Goal: Task Accomplishment & Management: Use online tool/utility

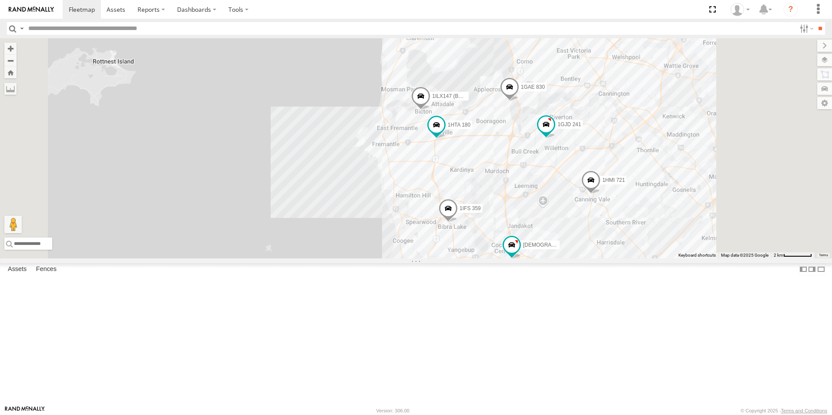
drag, startPoint x: 648, startPoint y: 261, endPoint x: 602, endPoint y: 261, distance: 45.3
click at [602, 259] on div "1IFS 359 1HMI 721 1IHM 955 1HFI 661 1ILX 148 1ILX147 (BAS 999) 1GJD 241 1HTA 18…" at bounding box center [416, 148] width 832 height 220
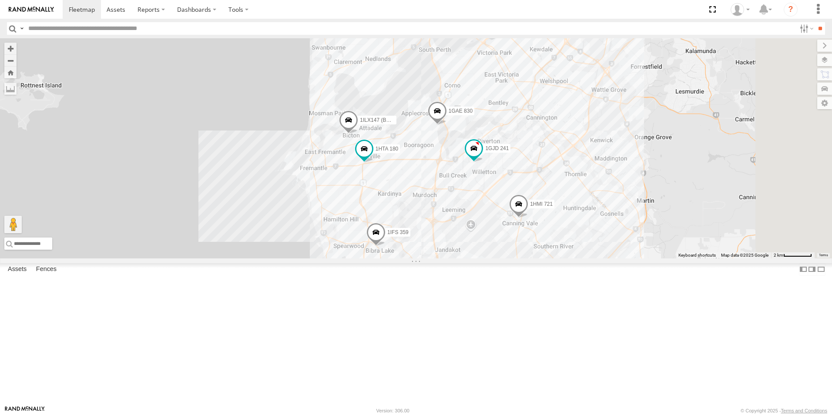
drag, startPoint x: 618, startPoint y: 264, endPoint x: 574, endPoint y: 290, distance: 50.8
click at [574, 259] on div "1IFS 359 1HMI 721 1IHM 955 1HFI 661 1ILX 148 1ILX147 (BAS 999) 1GJD 241 1HTA 18…" at bounding box center [416, 148] width 832 height 220
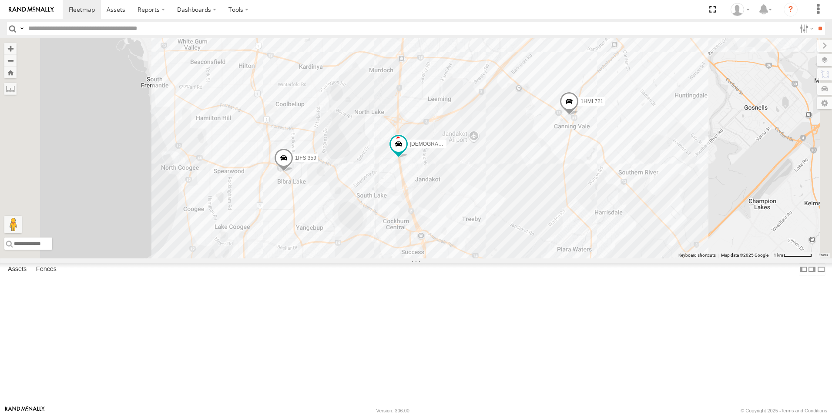
drag, startPoint x: 430, startPoint y: 392, endPoint x: 433, endPoint y: 241, distance: 150.7
click at [433, 241] on div "1IFS 359 1HMI 721 1IHM 955 1HFI 661 1ILX 148 1ILX147 (BAS 999) 1GJD 241 1HTA 18…" at bounding box center [416, 148] width 832 height 220
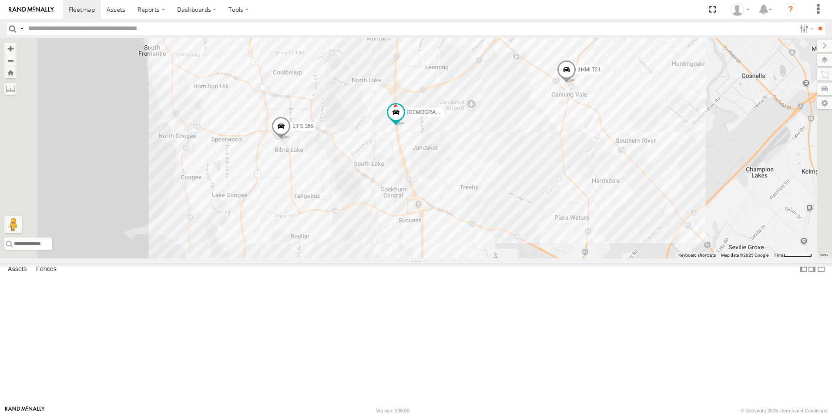
drag, startPoint x: 508, startPoint y: 355, endPoint x: 501, endPoint y: 280, distance: 75.2
click at [501, 259] on div "1IFS 359 1HMI 721 1IHM 955 1HFI 661 1ILX 148 1ILX147 (BAS 999) 1GJD 241 1HTA 18…" at bounding box center [416, 148] width 832 height 220
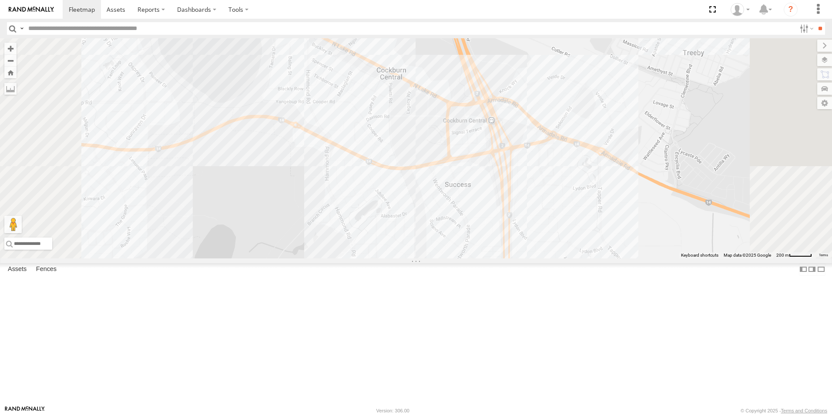
click at [550, 248] on div "1IFS 359 1HMI 721 1IHM 955 1HFI 661 1ILX 148 1ILX147 (BAS 999) 1GJD 241 1HTA 18…" at bounding box center [416, 148] width 832 height 220
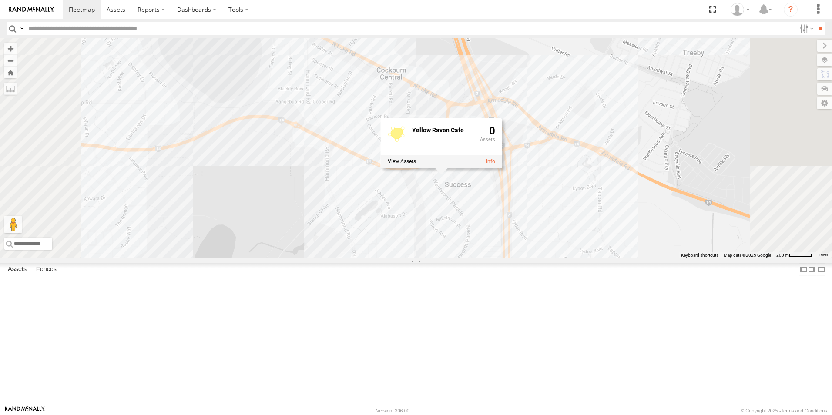
click at [556, 259] on div "1IFS 359 1HMI 721 1IHM 955 1HFI 661 1ILX 148 1ILX147 (BAS 999) 1GJD 241 1HTA 18…" at bounding box center [416, 148] width 832 height 220
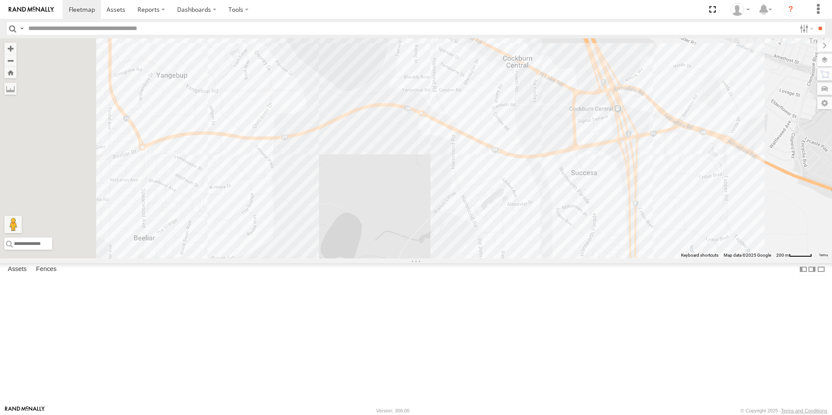
drag, startPoint x: 351, startPoint y: 274, endPoint x: 478, endPoint y: 262, distance: 126.8
click at [478, 259] on div "1IFS 359 1HMI 721 1IHM 955 1HFI 661 1ILX 148 1ILX147 (BAS 999) 1GJD 241 1HTA 18…" at bounding box center [416, 148] width 832 height 220
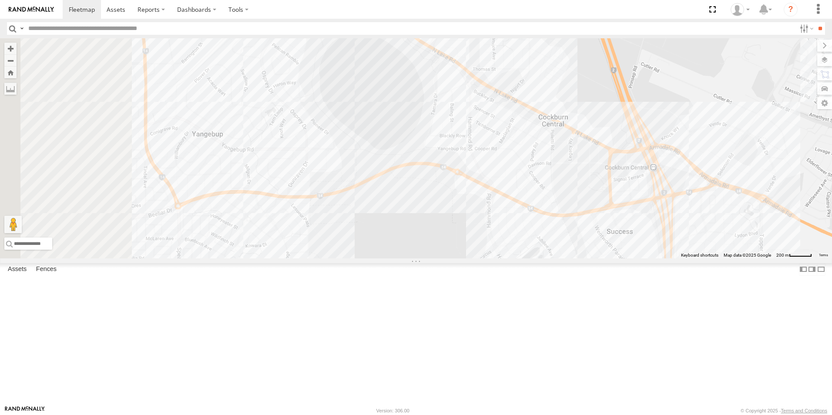
drag, startPoint x: 418, startPoint y: 240, endPoint x: 437, endPoint y: 256, distance: 24.4
click at [437, 256] on div "1IFS 359 1HMI 721 1IHM 955 1HFI 661 1ILX 148 1ILX147 (BAS 999) 1GJD 241 1HTA 18…" at bounding box center [416, 148] width 832 height 220
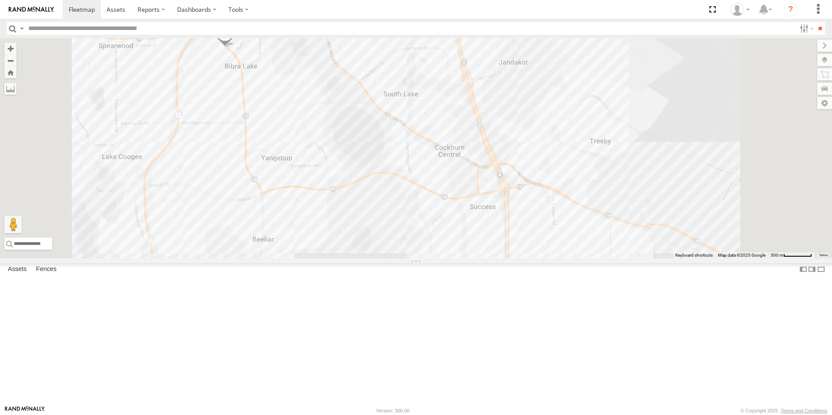
click at [449, 247] on div "1IFS 359 1HMI 721 1IHM 955 1HFI 661 1ILX 148 1ILX147 (BAS 999) 1GJD 241 1HTA 18…" at bounding box center [416, 148] width 832 height 220
click at [475, 259] on div "1IFS 359 1HMI 721 1IHM 955 1HFI 661 1ILX 148 1ILX147 (BAS 999) 1GJD 241 1HTA 18…" at bounding box center [416, 148] width 832 height 220
click at [470, 259] on div "1IFS 359 1HMI 721 1IHM 955 1HFI 661 1ILX 148 1ILX147 (BAS 999) 1GJD 241 1HTA 18…" at bounding box center [416, 148] width 832 height 220
click at [440, 242] on div "1IFS 359 1HMI 721 1IHM 955 1HFI 661 1ILX 148 1ILX147 (BAS 999) 1GJD 241 1HTA 18…" at bounding box center [416, 148] width 832 height 220
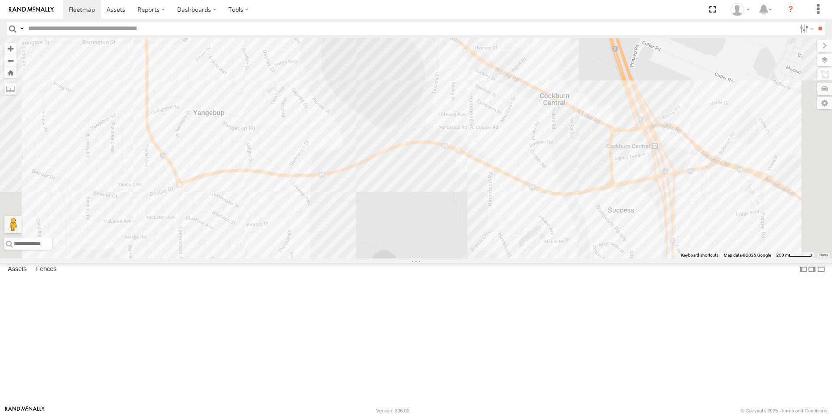
click at [412, 205] on div "1IFS 359 1HMI 721 1IHM 955 1HFI 661 1ILX 148 1ILX147 (BAS 999) 1GJD 241 1HTA 18…" at bounding box center [416, 148] width 832 height 220
click at [412, 206] on div "1IFS 359 1HMI 721 1IHM 955 1HFI 661 1ILX 148 1ILX147 (BAS 999) 1GJD 241 1HTA 18…" at bounding box center [416, 148] width 832 height 220
click at [469, 239] on div "1IFS 359 1HMI 721 1IHM 955 1HFI 661 1ILX 148 1ILX147 (BAS 999) 1GJD 241 1HTA 18…" at bounding box center [416, 148] width 832 height 220
click at [428, 205] on div "1IFS 359 1HMI 721 1IHM 955 1HFI 661 1ILX 148 1ILX147 (BAS 999) 1GJD 241 1HTA 18…" at bounding box center [416, 148] width 832 height 220
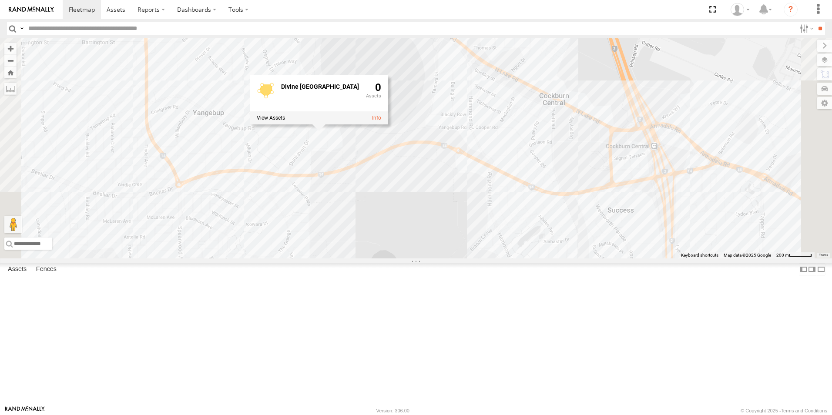
drag, startPoint x: 479, startPoint y: 266, endPoint x: 448, endPoint y: 275, distance: 32.8
click at [479, 259] on div "1IFS 359 1HMI 721 1IHM 955 1HFI 661 1ILX 148 1ILX147 (BAS 999) 1GJD 241 1HTA 18…" at bounding box center [416, 148] width 832 height 220
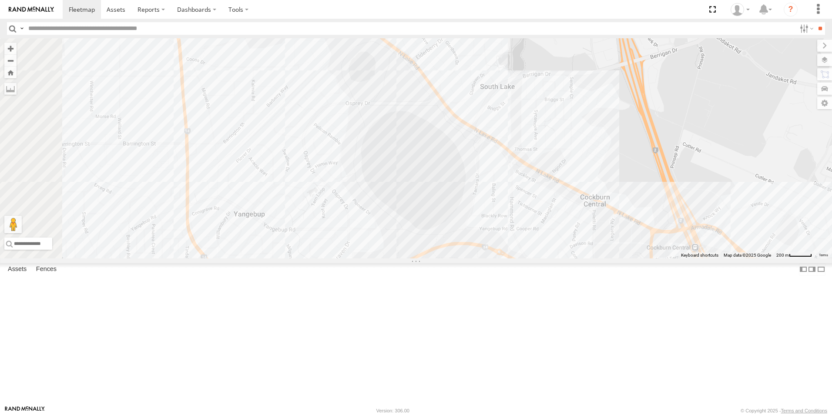
drag, startPoint x: 349, startPoint y: 191, endPoint x: 390, endPoint y: 293, distance: 110.7
click at [390, 259] on div "1IFS 359 1HMI 721 1IHM 955 1HFI 661 1ILX 148 1ILX147 (BAS 999) 1GJD 241 1HTA 18…" at bounding box center [416, 148] width 832 height 220
click at [508, 252] on div "1IFS 359 1HMI 721 1IHM 955 1HFI 661 1ILX 148 1ILX147 (BAS 999) 1GJD 241 1HTA 18…" at bounding box center [416, 148] width 832 height 220
click at [654, 259] on div "1IFS 359 1HMI 721 1IHM 955 1HFI 661 1ILX 148 1ILX147 (BAS 999) 1GJD 241 1HTA 18…" at bounding box center [416, 148] width 832 height 220
drag, startPoint x: 670, startPoint y: 380, endPoint x: 615, endPoint y: 335, distance: 71.1
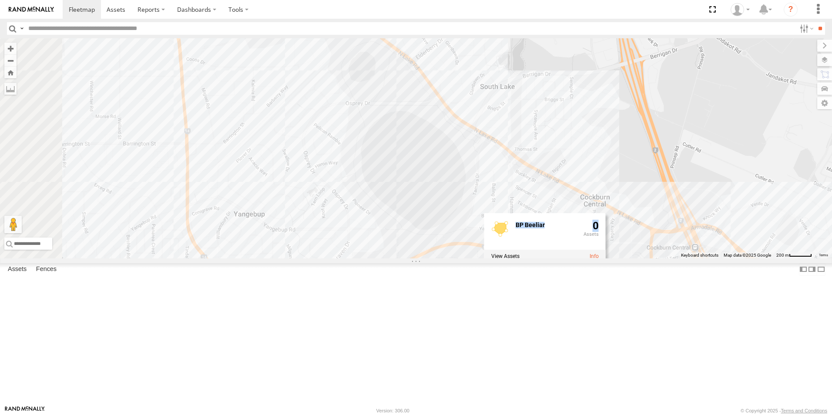
click at [615, 259] on div "1IFS 359 1HMI 721 1IHM 955 1HFI 661 1ILX 148 1ILX147 (BAS 999) 1GJD 241 1HTA 18…" at bounding box center [416, 148] width 832 height 220
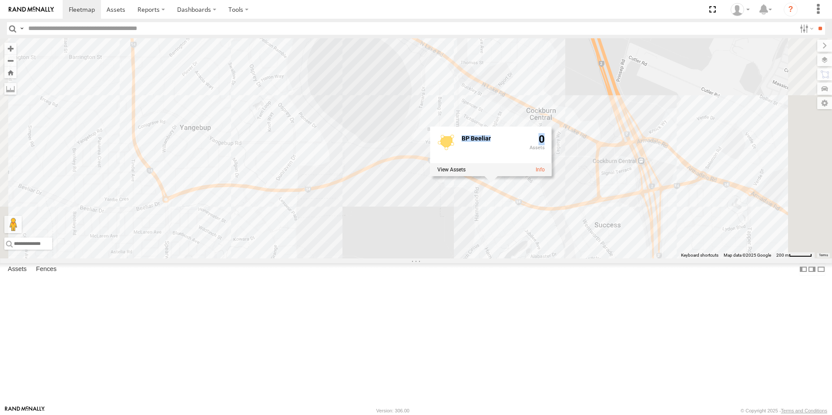
drag, startPoint x: 615, startPoint y: 335, endPoint x: 533, endPoint y: 268, distance: 105.8
click at [533, 259] on div "1IFS 359 1HMI 721 1IHM 955 1HFI 661 1ILX 148 1ILX147 (BAS 999) 1GJD 241 1HTA 18…" at bounding box center [416, 148] width 832 height 220
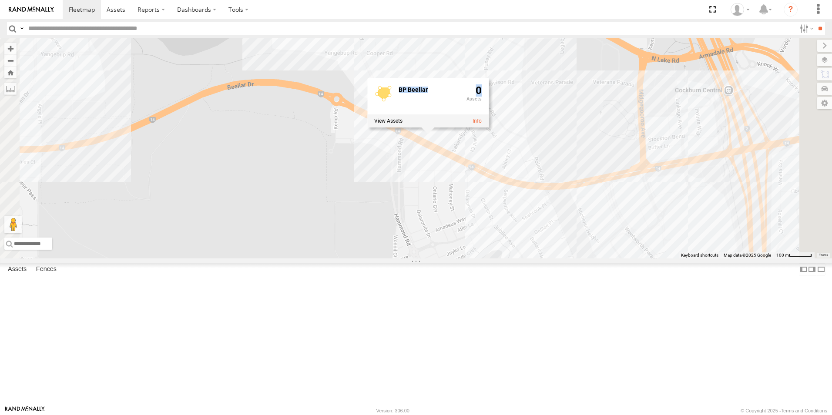
click at [744, 253] on div "1IFS 359 1HMI 721 1IHM 955 1HFI 661 1ILX 148 1ILX147 (BAS 999) 1GJD 241 1HTA 18…" at bounding box center [416, 148] width 832 height 220
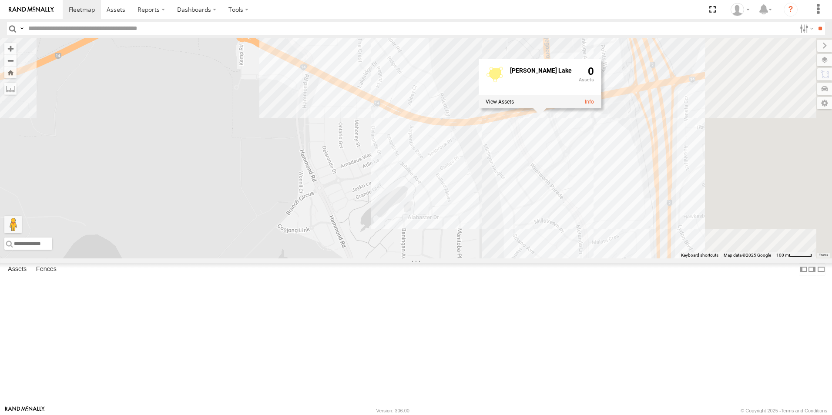
drag, startPoint x: 681, startPoint y: 292, endPoint x: 582, endPoint y: 228, distance: 118.5
click at [582, 228] on div "1IFS 359 1HMI 721 1IHM 955 1HFI 661 1ILX 148 1ILX147 (BAS 999) 1GJD 241 1HTA 18…" at bounding box center [416, 148] width 832 height 220
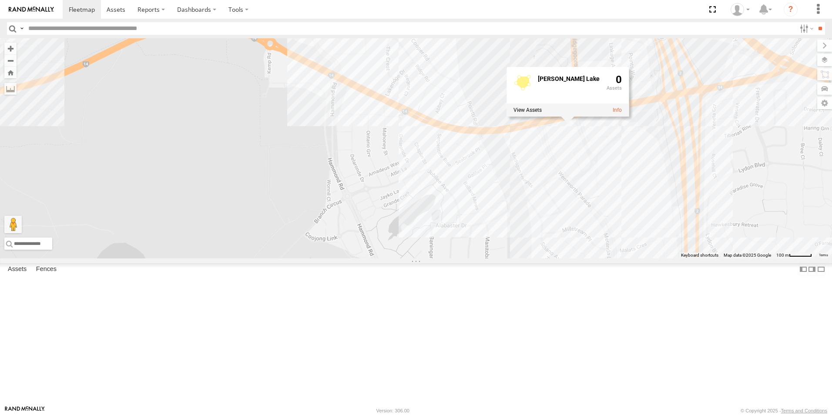
drag, startPoint x: 464, startPoint y: 205, endPoint x: 498, endPoint y: 212, distance: 34.8
click at [498, 212] on div "1IFS 359 1HMI 721 1IHM 955 1HFI 661 1ILX 148 1ILX147 (BAS 999) 1GJD 241 1HTA 18…" at bounding box center [416, 148] width 832 height 220
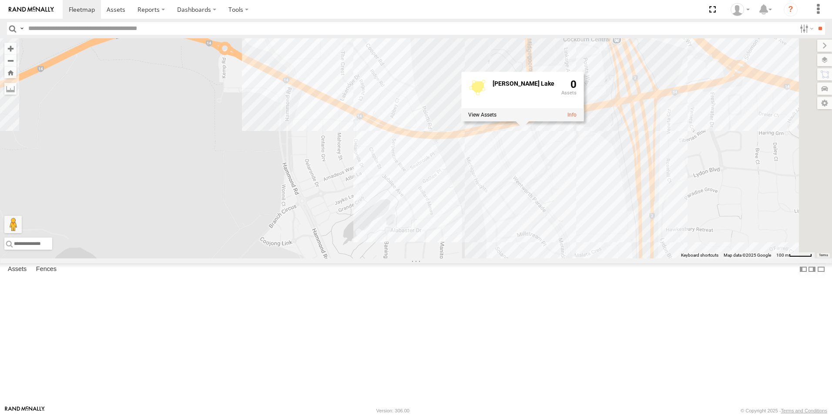
drag, startPoint x: 653, startPoint y: 254, endPoint x: 593, endPoint y: 258, distance: 59.4
click at [574, 259] on div "1IFS 359 1HMI 721 1IHM 955 1HFI 661 1ILX 148 1ILX147 (BAS 999) 1GJD 241 1HTA 18…" at bounding box center [416, 148] width 832 height 220
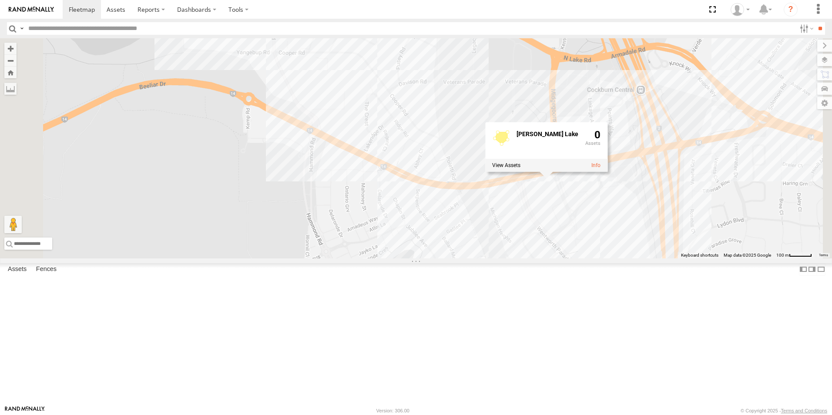
drag, startPoint x: 411, startPoint y: 236, endPoint x: 469, endPoint y: 273, distance: 69.3
click at [469, 259] on div "[PERSON_NAME] Lake 0" at bounding box center [416, 148] width 832 height 220
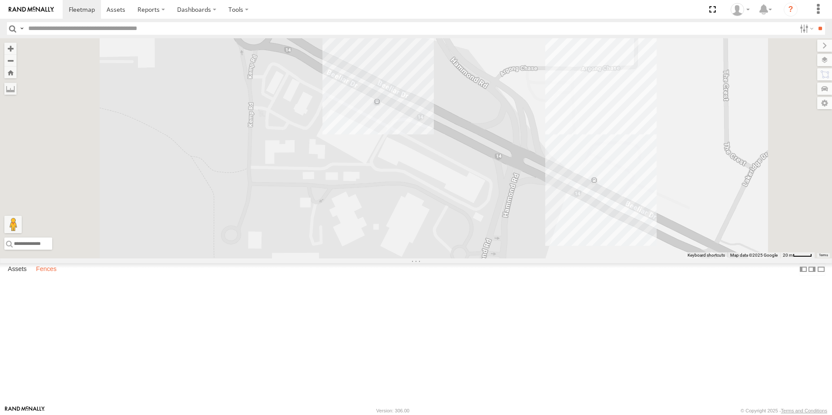
click at [52, 276] on label "Fences" at bounding box center [46, 269] width 29 height 12
click at [0, 0] on link "Fence Mgt" at bounding box center [0, 0] width 0 height 0
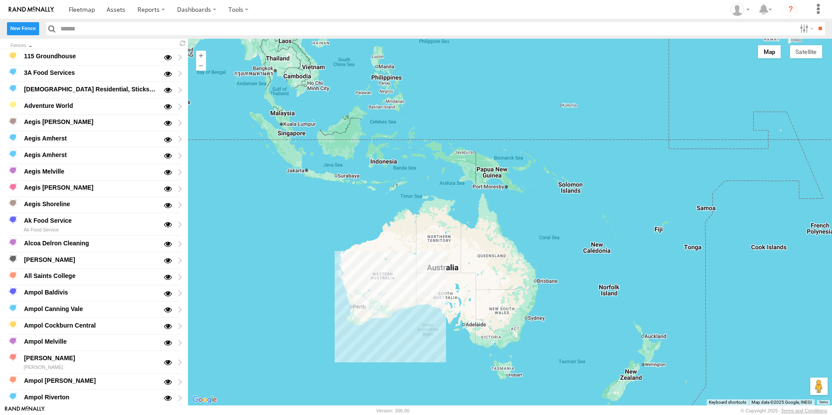
click at [27, 30] on label "New Fence" at bounding box center [23, 28] width 32 height 13
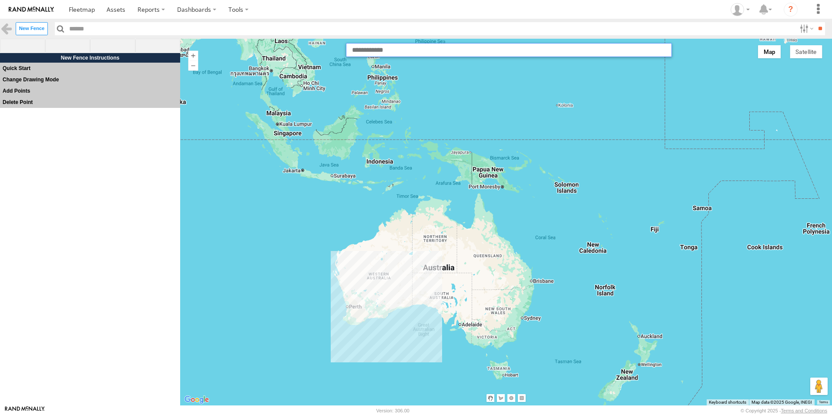
click at [368, 52] on input "text" at bounding box center [509, 50] width 326 height 14
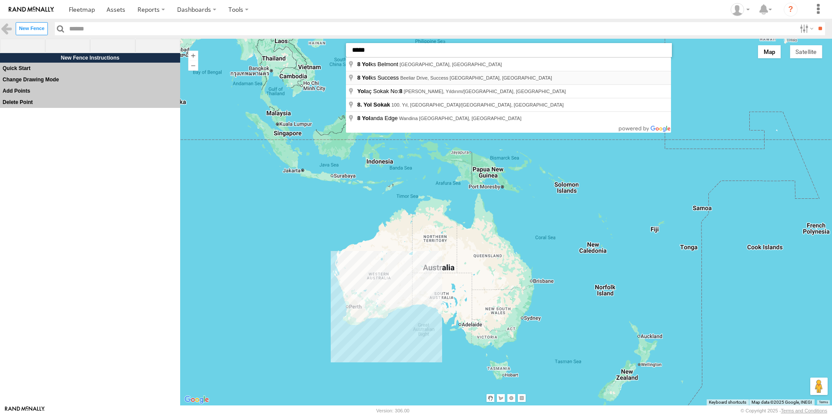
type input "**********"
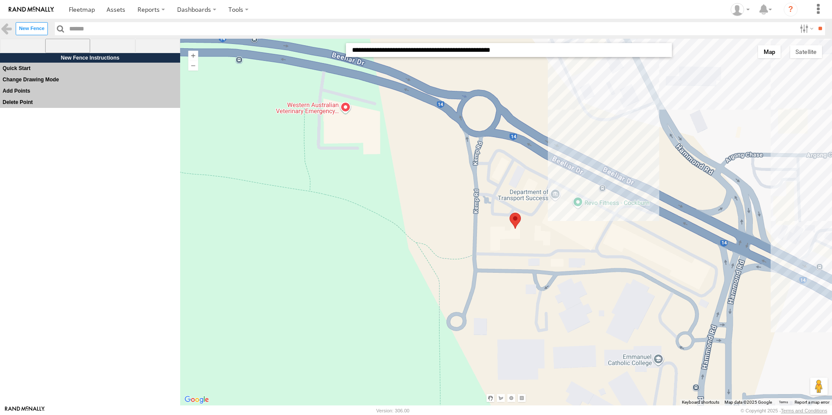
click at [66, 50] on span at bounding box center [67, 46] width 45 height 15
click at [801, 54] on button "Satellite" at bounding box center [806, 51] width 32 height 13
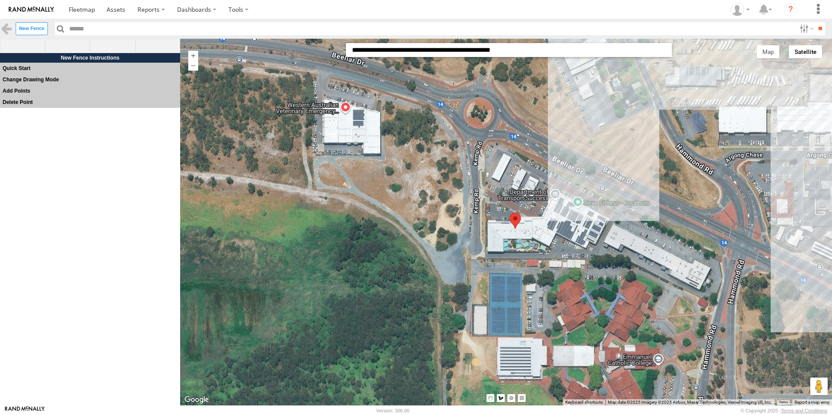
click at [473, 198] on div at bounding box center [506, 221] width 652 height 367
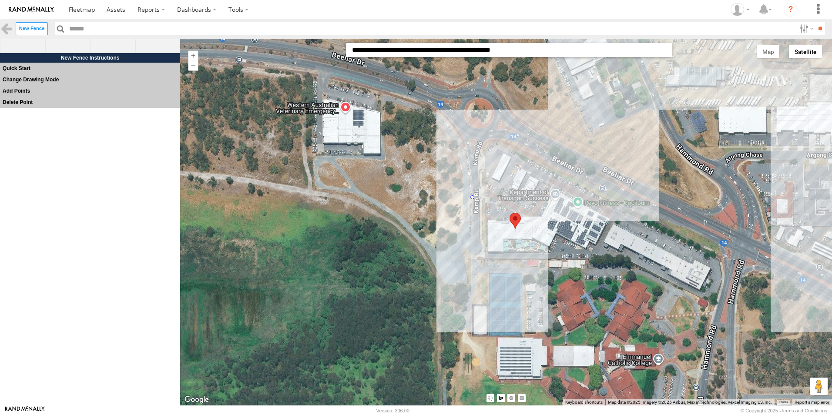
click at [472, 240] on div at bounding box center [506, 221] width 652 height 367
click at [532, 236] on div at bounding box center [506, 221] width 652 height 367
click at [524, 203] on div at bounding box center [506, 221] width 652 height 367
click at [473, 195] on div at bounding box center [506, 221] width 652 height 367
click at [470, 199] on div at bounding box center [506, 221] width 652 height 367
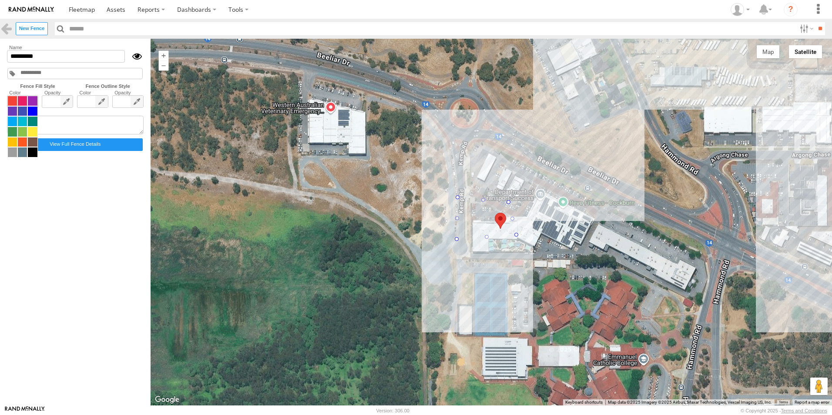
click at [32, 102] on span at bounding box center [22, 127] width 30 height 62
click at [31, 130] on span at bounding box center [32, 132] width 9 height 10
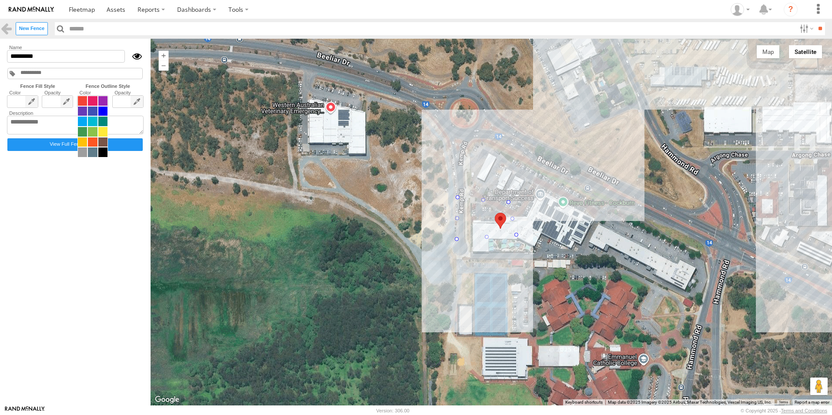
click at [99, 102] on span at bounding box center [92, 127] width 30 height 62
click at [103, 101] on span at bounding box center [102, 101] width 9 height 10
click at [107, 133] on span at bounding box center [102, 132] width 9 height 10
click at [24, 60] on input "*********" at bounding box center [66, 56] width 118 height 13
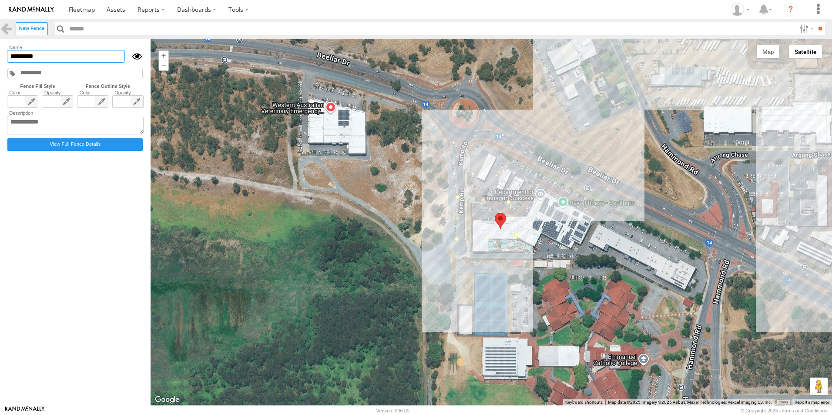
click at [50, 55] on input "*********" at bounding box center [66, 56] width 118 height 13
click at [53, 59] on input "*********" at bounding box center [66, 56] width 118 height 13
drag, startPoint x: 49, startPoint y: 56, endPoint x: 2, endPoint y: 57, distance: 47.0
click at [2, 57] on main "Fences 115 Groundhouse 3A Food Services AYLA" at bounding box center [416, 222] width 832 height 367
type input "*******"
